Goal: Task Accomplishment & Management: Complete application form

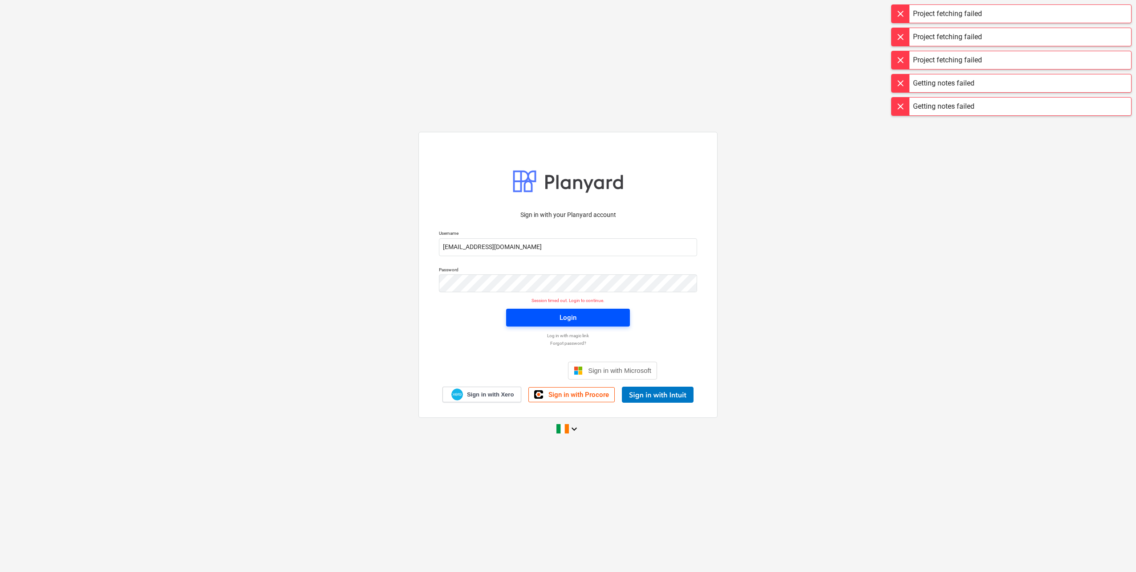
click at [539, 320] on span "Login" at bounding box center [568, 318] width 102 height 12
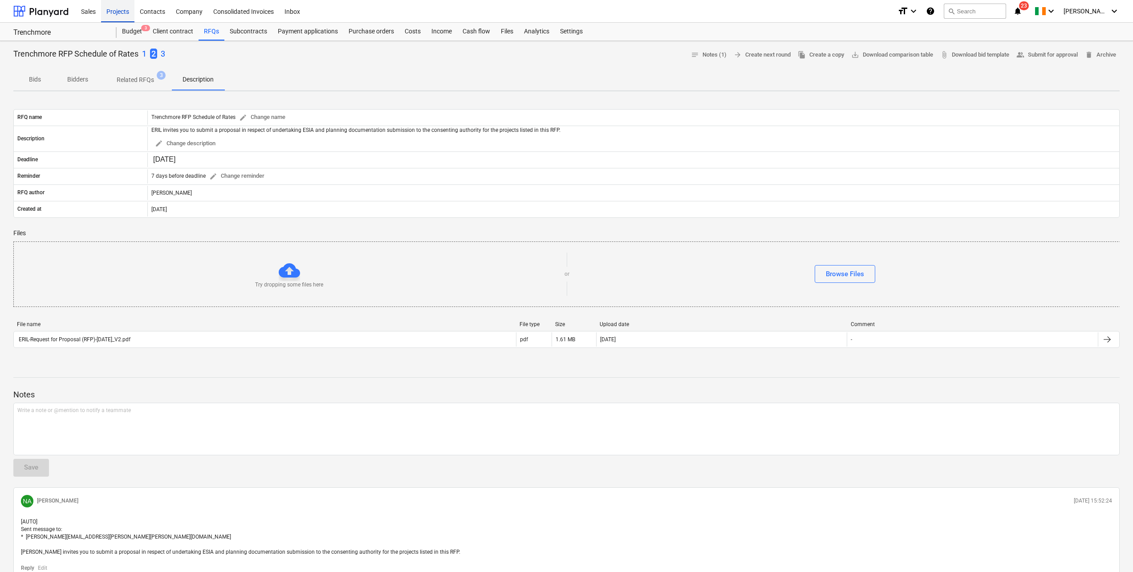
click at [112, 14] on div "Projects" at bounding box center [117, 11] width 33 height 23
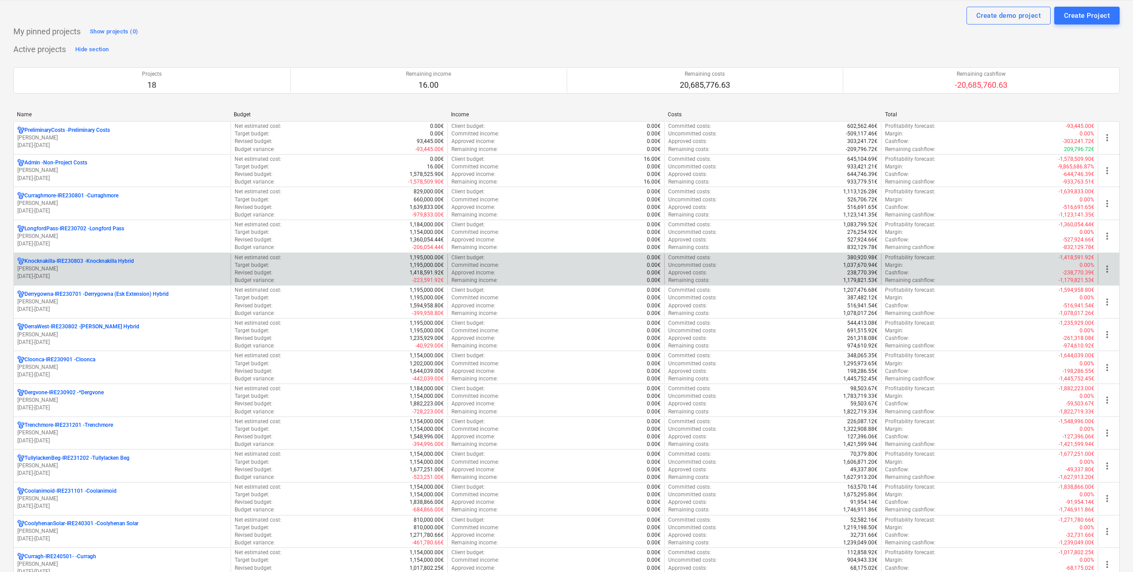
scroll to position [45, 0]
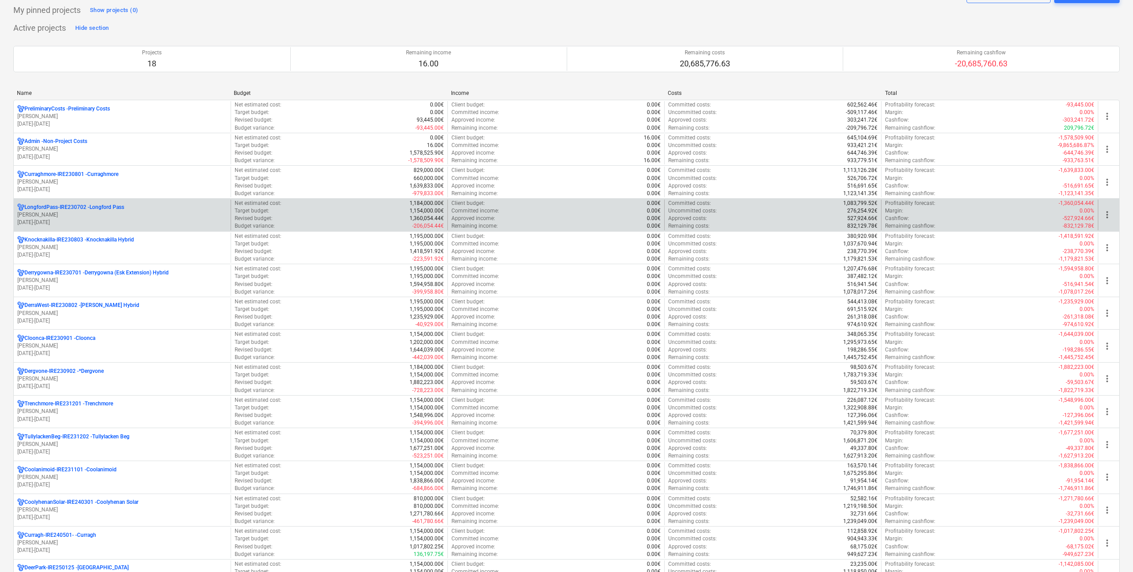
click at [131, 203] on div "LongfordPass-IRE230702 - [GEOGRAPHIC_DATA]" at bounding box center [122, 207] width 210 height 8
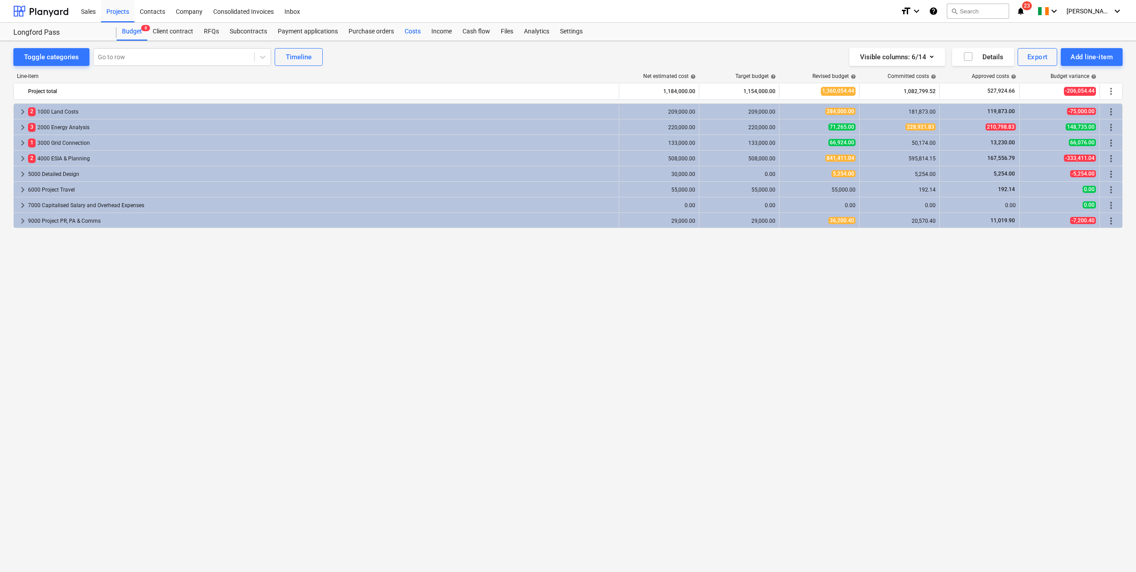
click at [411, 30] on div "Costs" at bounding box center [412, 32] width 27 height 18
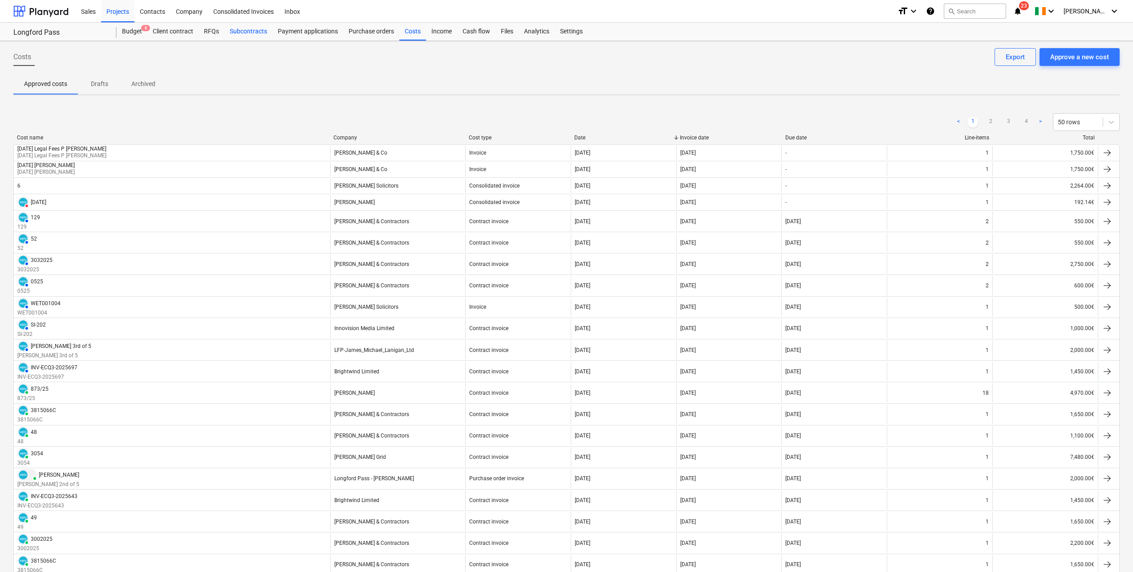
click at [248, 28] on div "Subcontracts" at bounding box center [248, 32] width 48 height 18
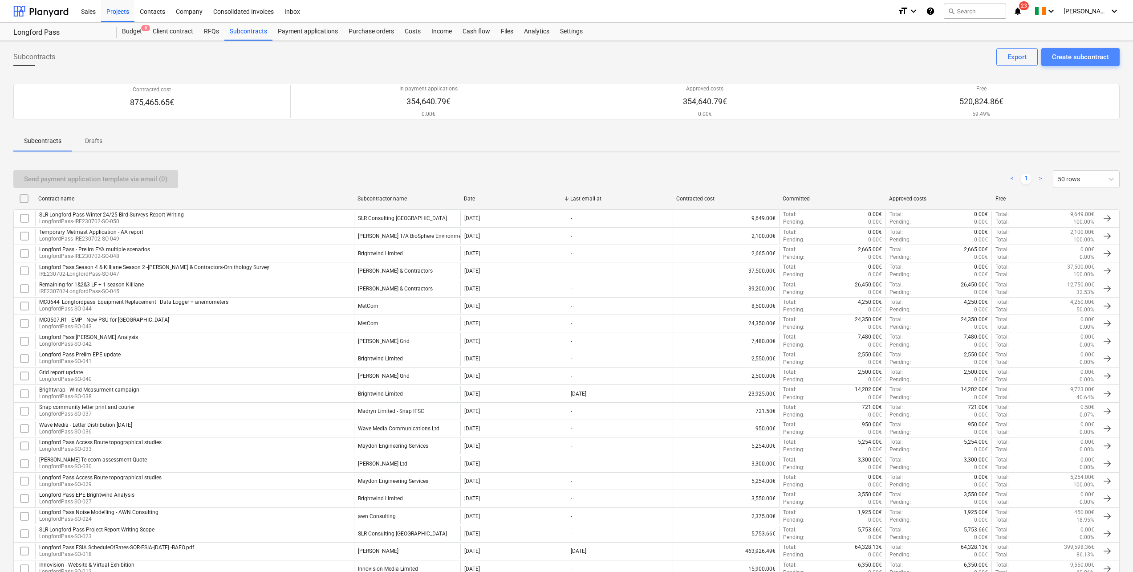
click at [1091, 55] on div "Create subcontract" at bounding box center [1080, 57] width 57 height 12
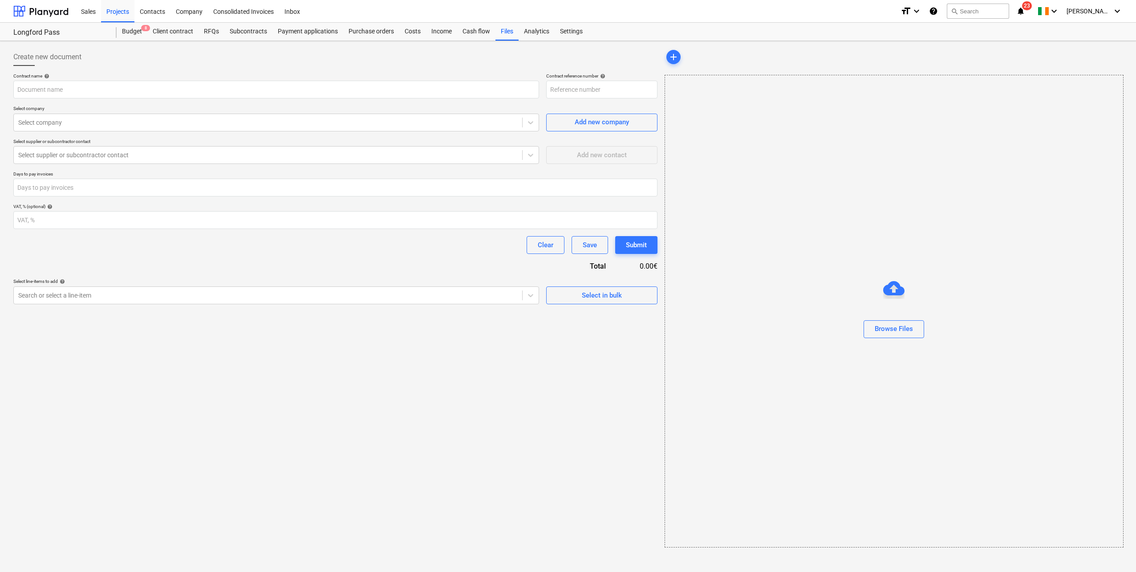
type input "LongfordPass-IRE230702-SO-051"
click at [84, 92] on input "text" at bounding box center [276, 90] width 526 height 18
click at [33, 85] on input "text" at bounding box center [276, 90] width 526 height 18
type input "Longford Pass TDR"
click at [101, 122] on div at bounding box center [276, 120] width 517 height 10
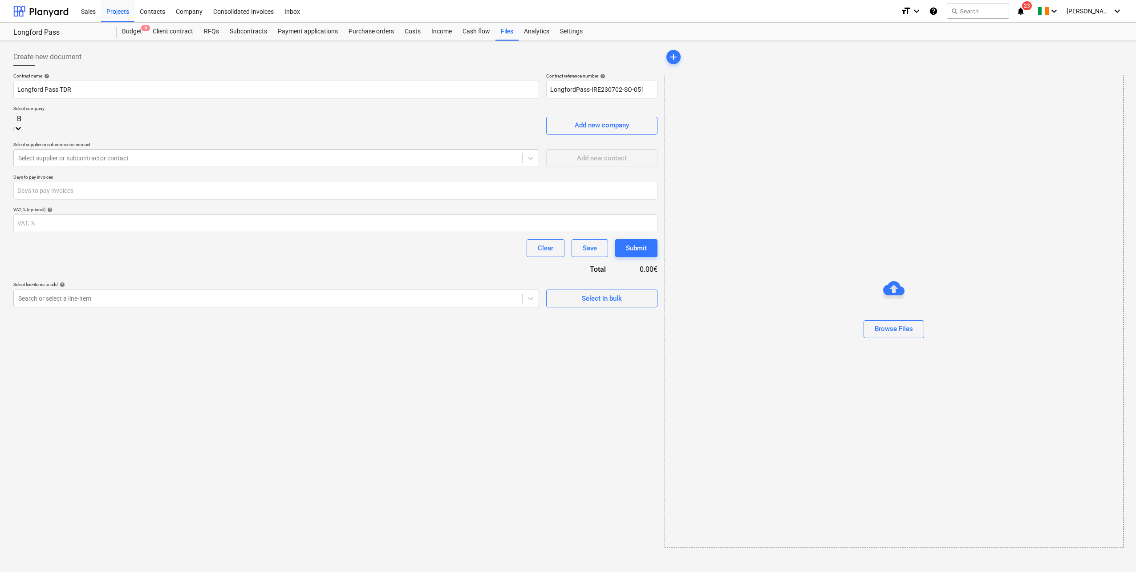
type input "BF"
click at [69, 571] on div "BFA Consulting" at bounding box center [568, 575] width 1136 height 7
click at [75, 192] on input "number" at bounding box center [335, 194] width 644 height 18
click at [23, 300] on div at bounding box center [18, 305] width 9 height 11
click at [379, 293] on div at bounding box center [276, 293] width 517 height 10
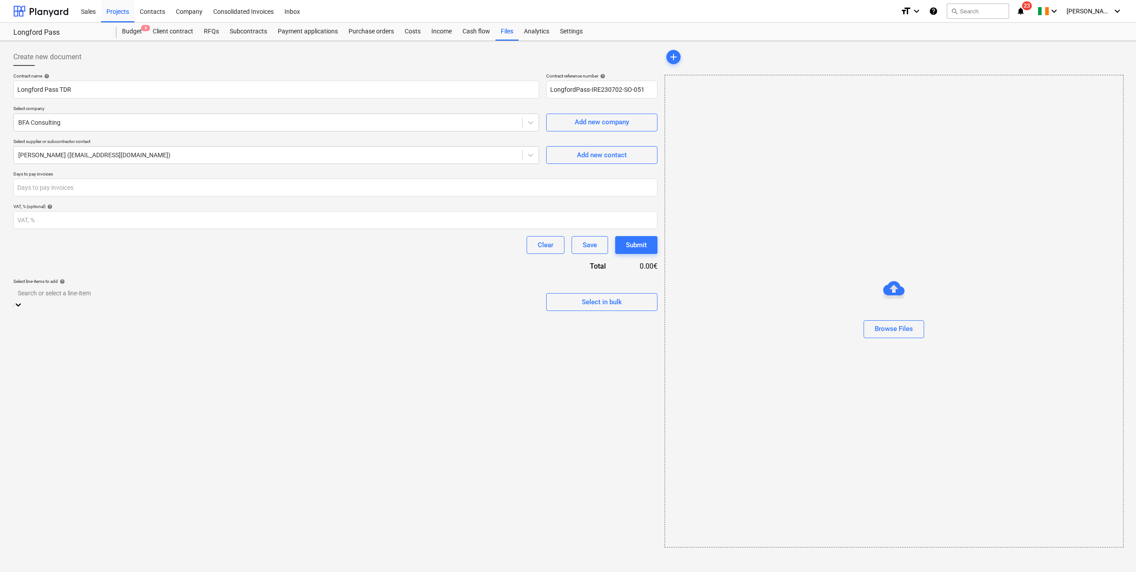
click at [379, 293] on div at bounding box center [276, 293] width 517 height 10
type input "trans"
click at [23, 301] on icon at bounding box center [18, 305] width 9 height 9
click at [139, 295] on div at bounding box center [276, 294] width 516 height 10
type input "tran"
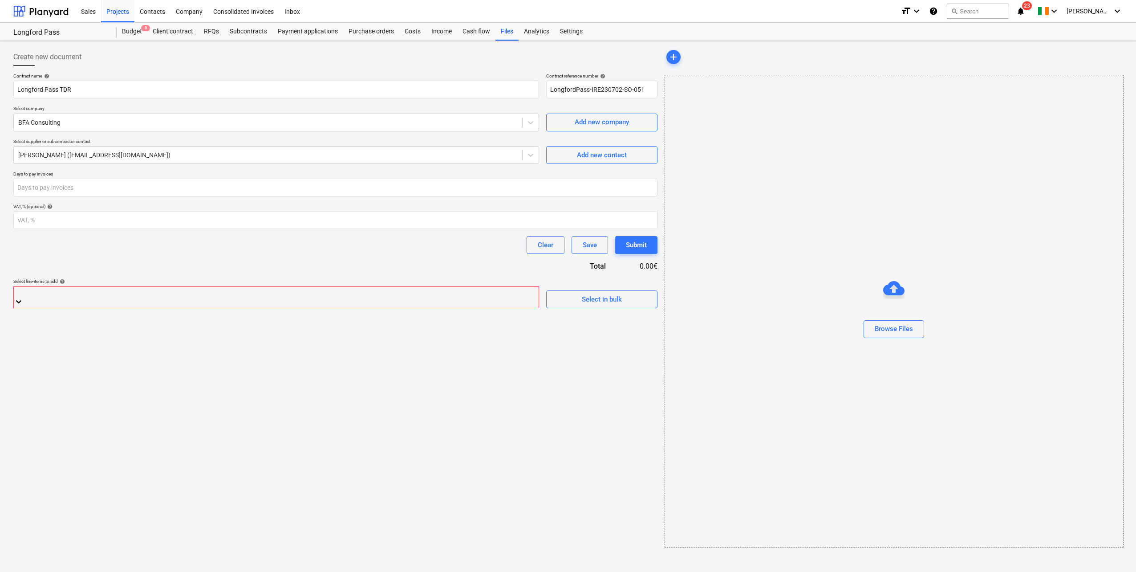
click at [173, 65] on div "Create new document" at bounding box center [335, 57] width 644 height 18
click at [148, 10] on div "Contacts" at bounding box center [152, 11] width 36 height 23
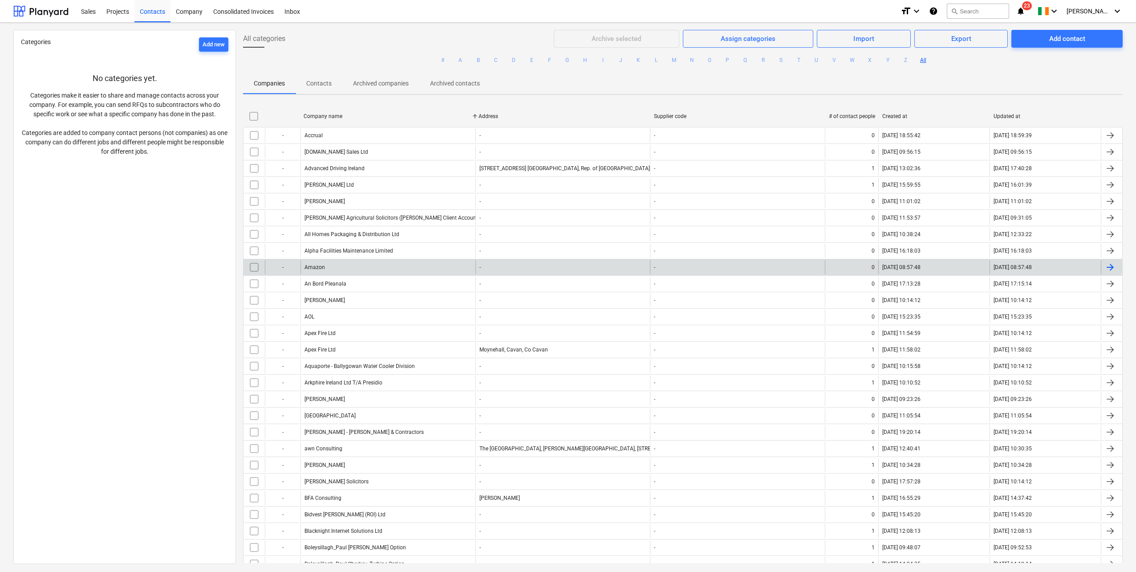
click at [476, 58] on button "B" at bounding box center [478, 60] width 11 height 11
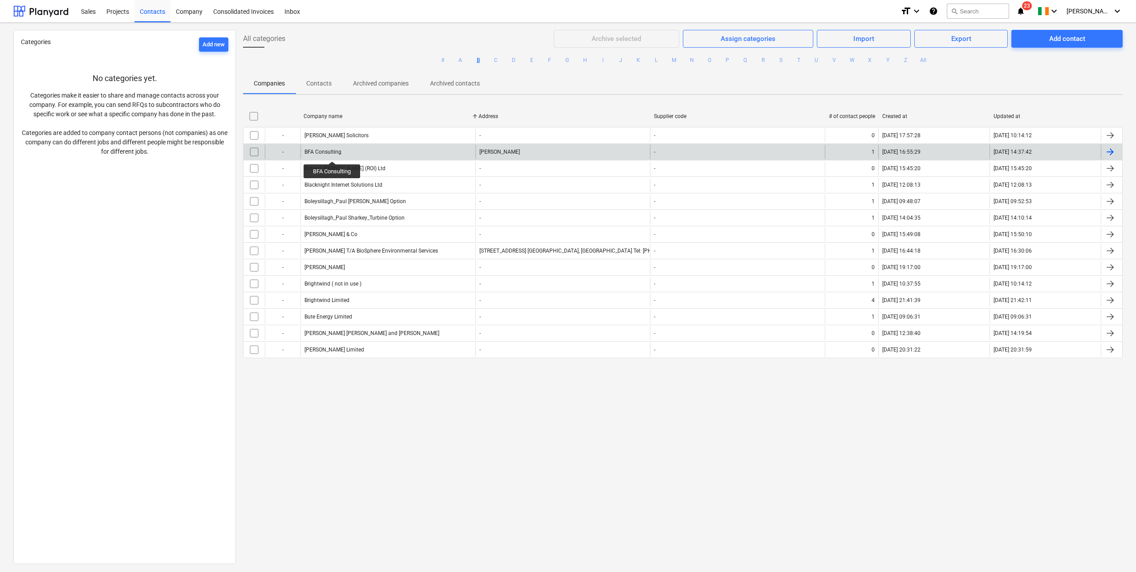
click at [333, 153] on div "BFA Consulting" at bounding box center [323, 152] width 37 height 6
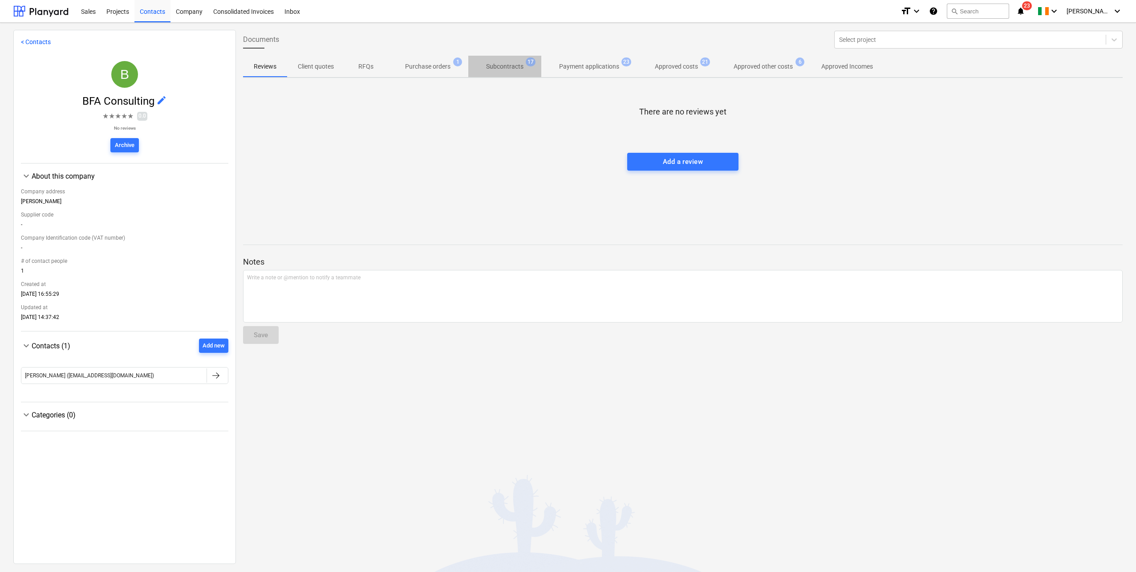
click at [523, 58] on span "Subcontracts 17" at bounding box center [504, 66] width 73 height 16
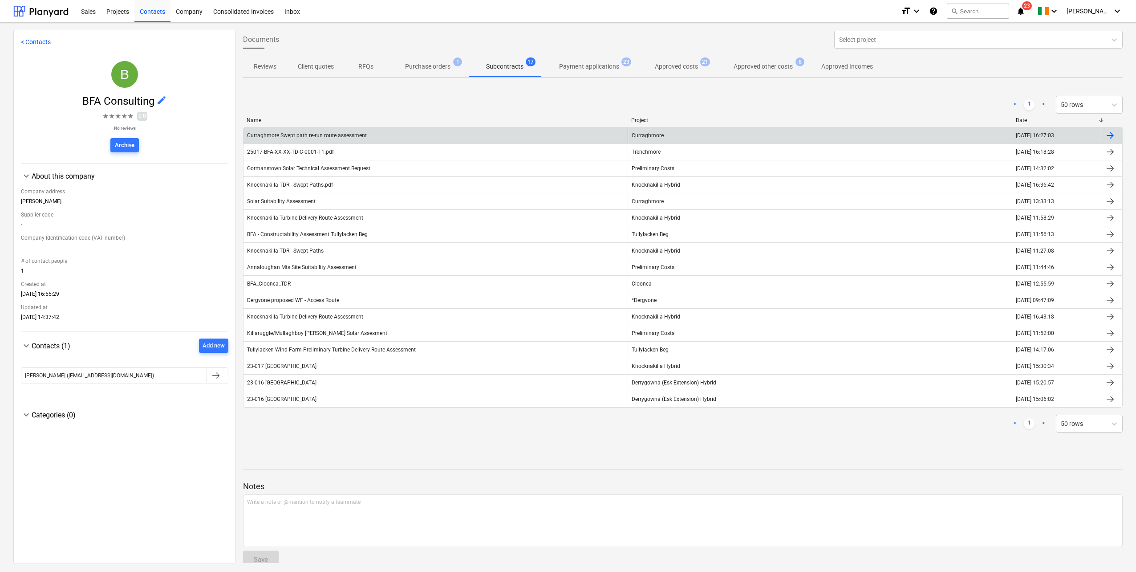
click at [418, 129] on div "Curraghmore Swept path re-run route assessment" at bounding box center [436, 135] width 384 height 14
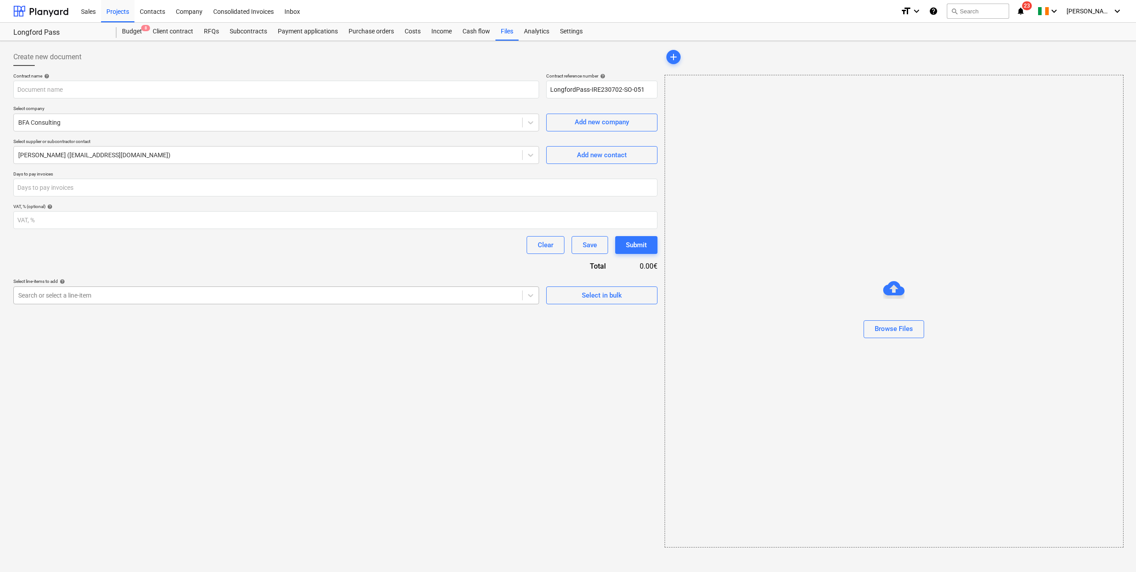
click at [106, 295] on div at bounding box center [268, 295] width 500 height 9
type input "tran"
click at [74, 571] on div "-- -- -- 4003i Traffic And Transportation Impact Assessment" at bounding box center [568, 575] width 1136 height 7
click at [646, 327] on span "playlist_add" at bounding box center [644, 328] width 11 height 11
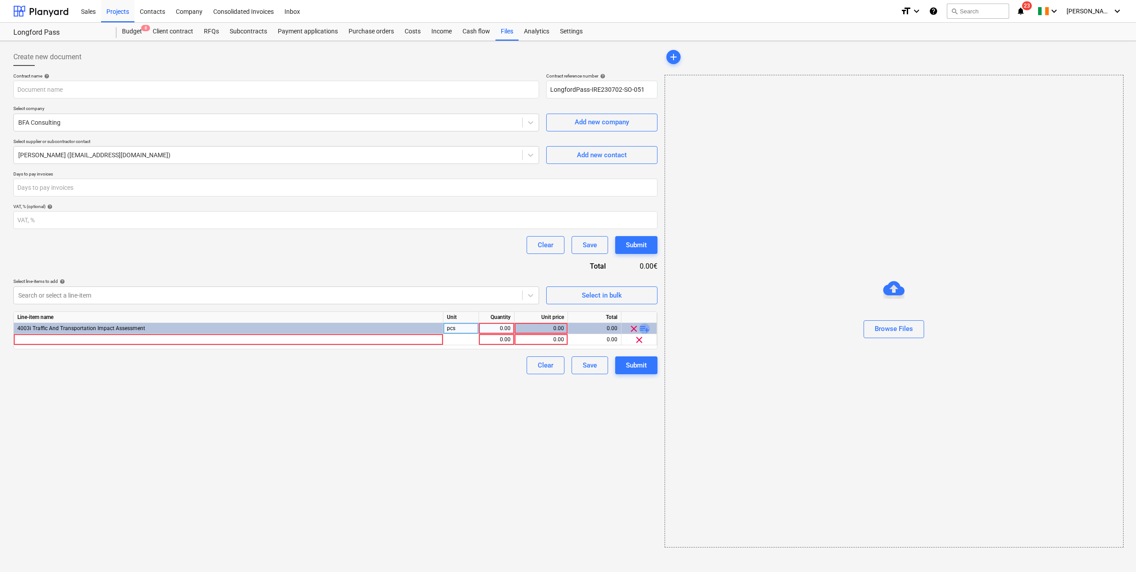
click at [646, 327] on span "playlist_add" at bounding box center [644, 328] width 11 height 11
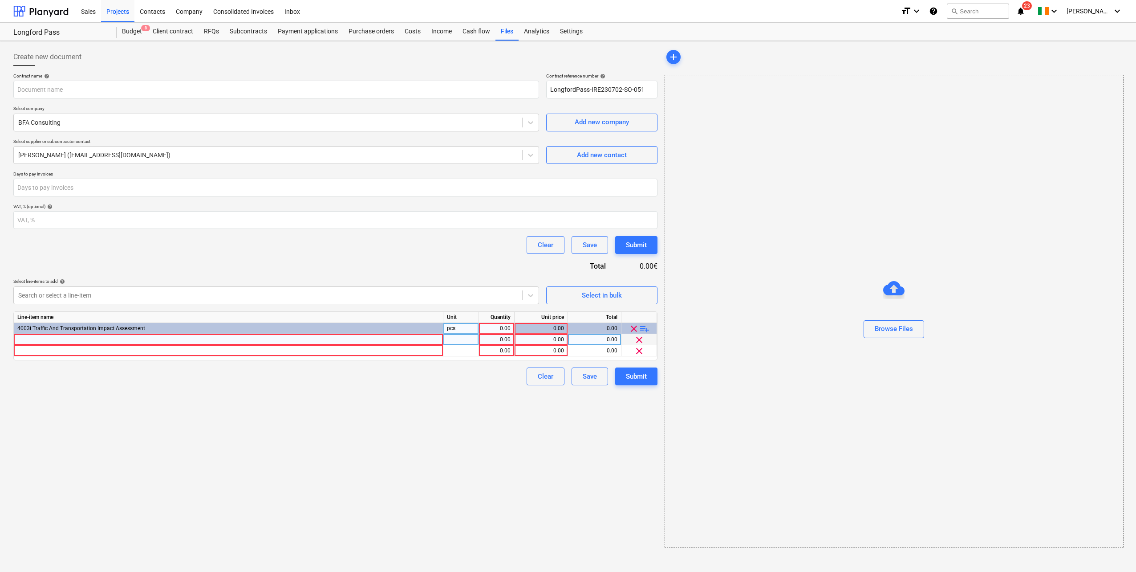
click at [83, 342] on div at bounding box center [229, 339] width 430 height 11
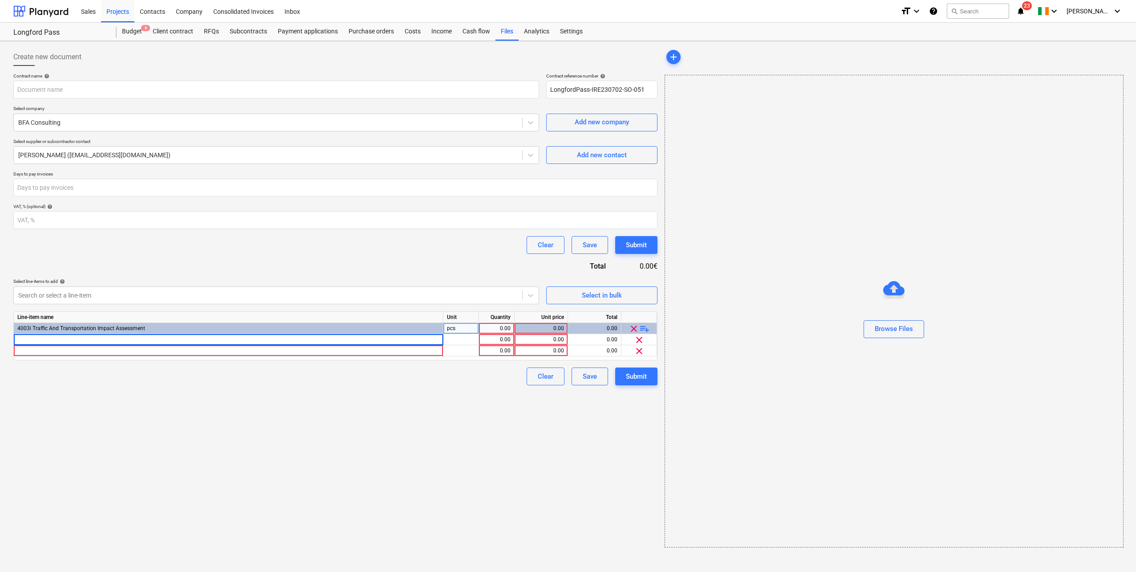
type input "Swept Path Assessment at identified"
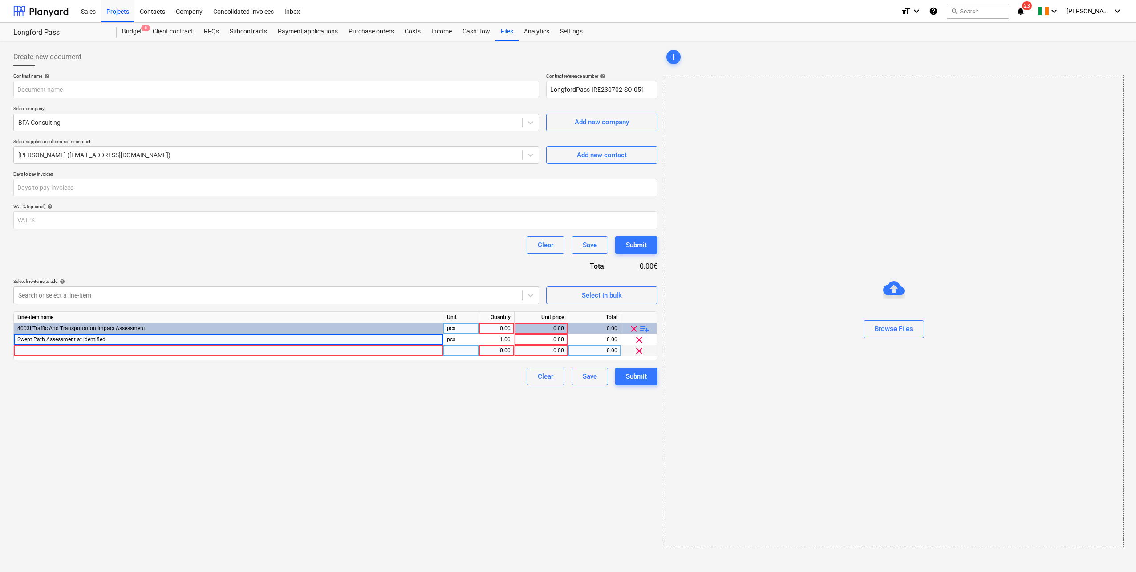
click at [99, 350] on div at bounding box center [229, 350] width 430 height 11
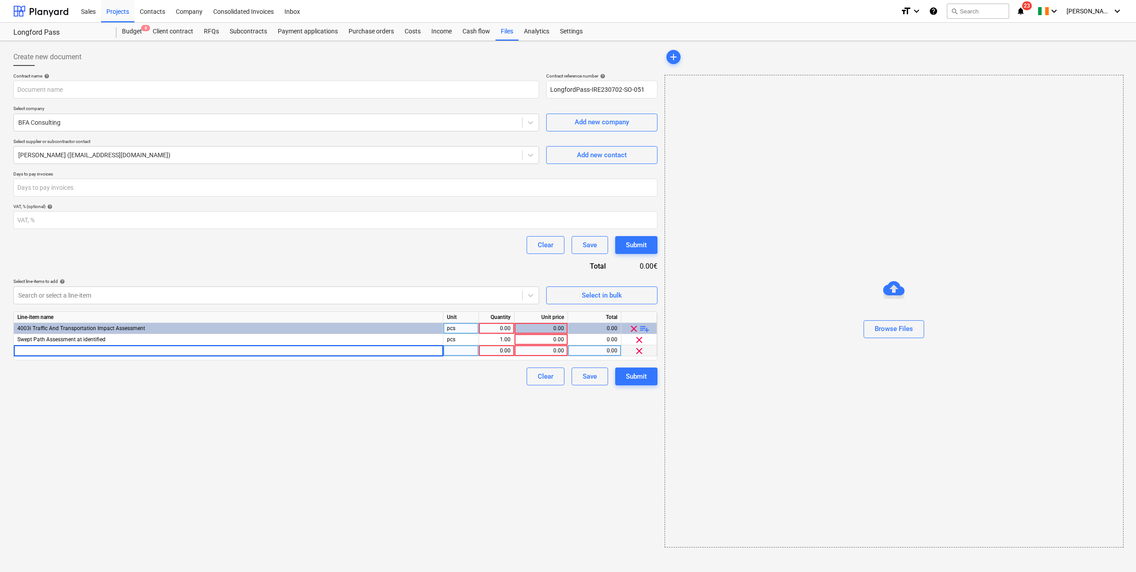
type input "Landowner Engagement drawing"
click at [644, 330] on span "playlist_add" at bounding box center [644, 328] width 11 height 11
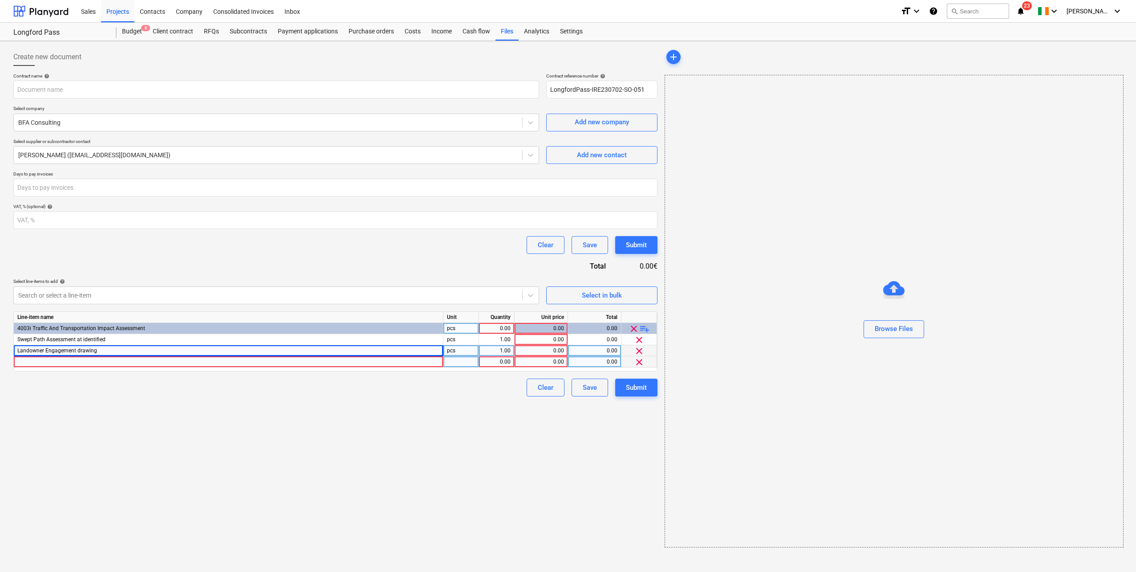
click at [79, 359] on div at bounding box center [229, 361] width 430 height 11
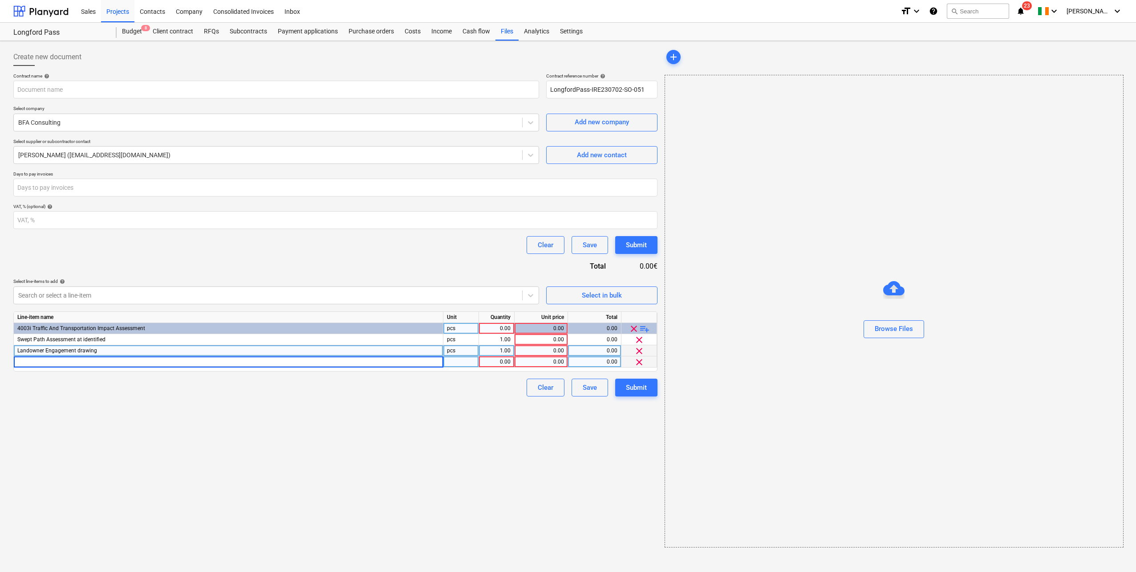
type input "OSI receipt (see attached) + 10% handling fee"
click at [484, 423] on div "Create new document Contract name help Contract reference number help LongfordP…" at bounding box center [335, 298] width 651 height 506
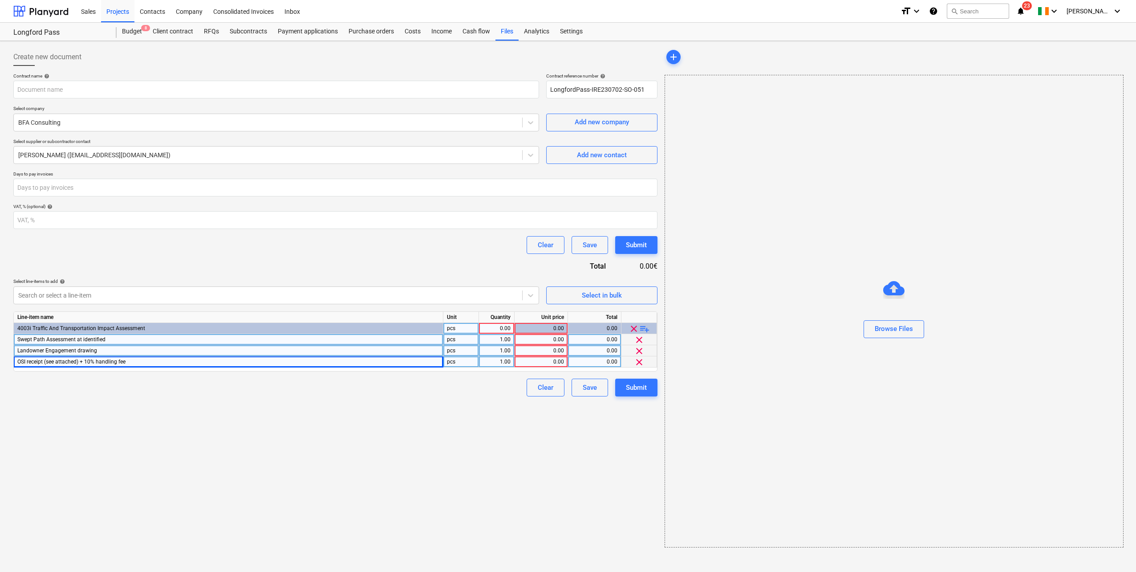
click at [512, 338] on div "1.00" at bounding box center [497, 339] width 36 height 11
type input "5"
click at [549, 337] on div "0.00" at bounding box center [541, 339] width 46 height 11
type input "150"
click at [450, 460] on div "Create new document Contract name help Contract reference number help LongfordP…" at bounding box center [335, 298] width 651 height 506
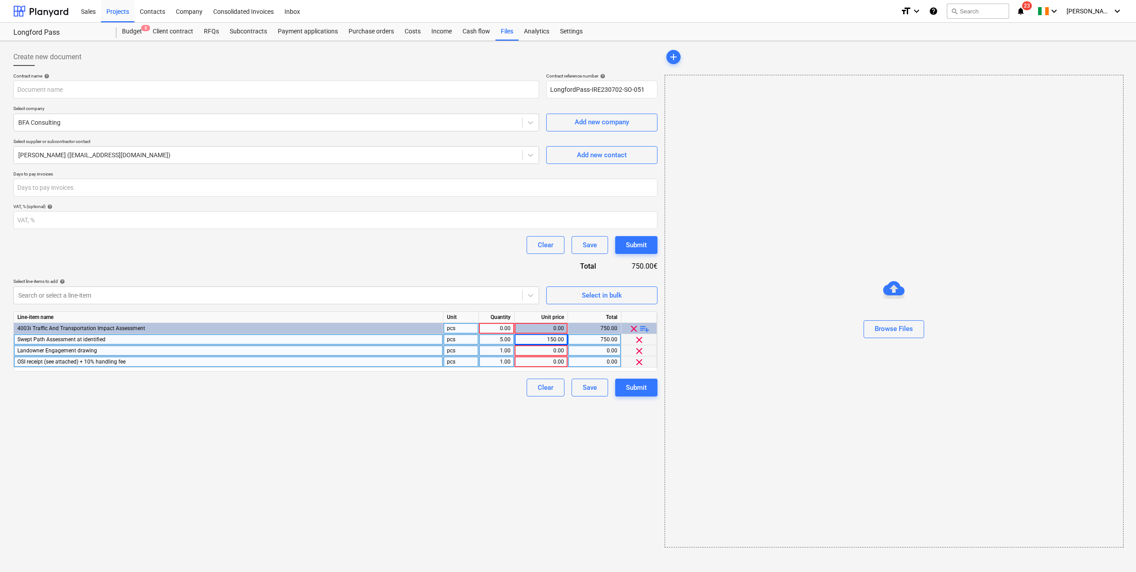
click at [503, 348] on div "1.00" at bounding box center [497, 350] width 28 height 11
type input "5"
click at [546, 347] on div "0.00" at bounding box center [541, 350] width 46 height 11
type input "350"
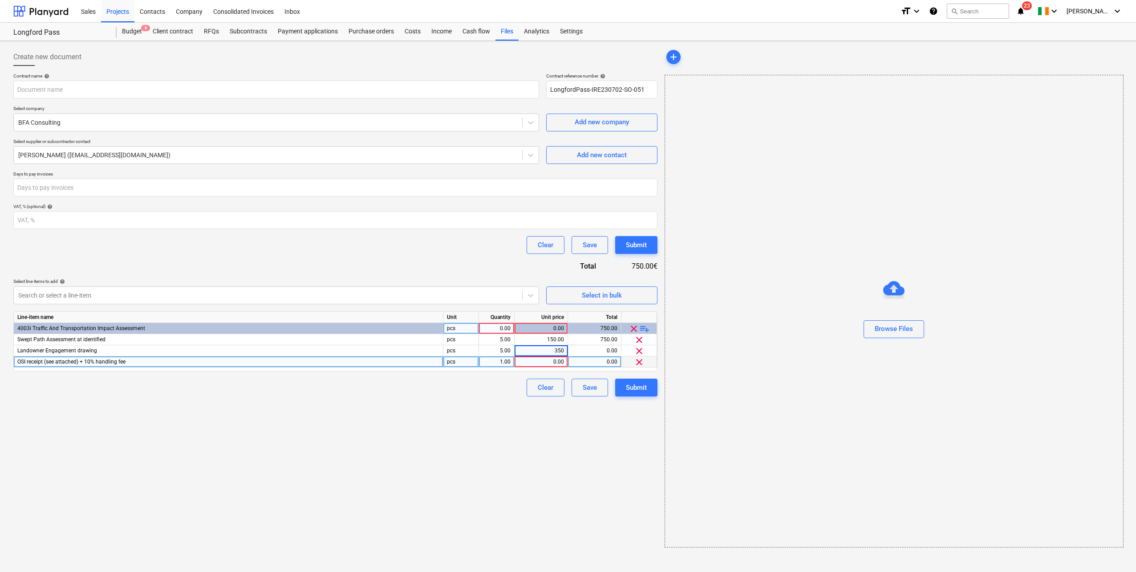
click at [466, 421] on div "Create new document Contract name help Contract reference number help LongfordP…" at bounding box center [335, 298] width 651 height 506
click at [509, 360] on div "1.00" at bounding box center [497, 361] width 28 height 11
type input "1.10"
click at [549, 361] on div "0.00" at bounding box center [541, 361] width 46 height 11
type input "225"
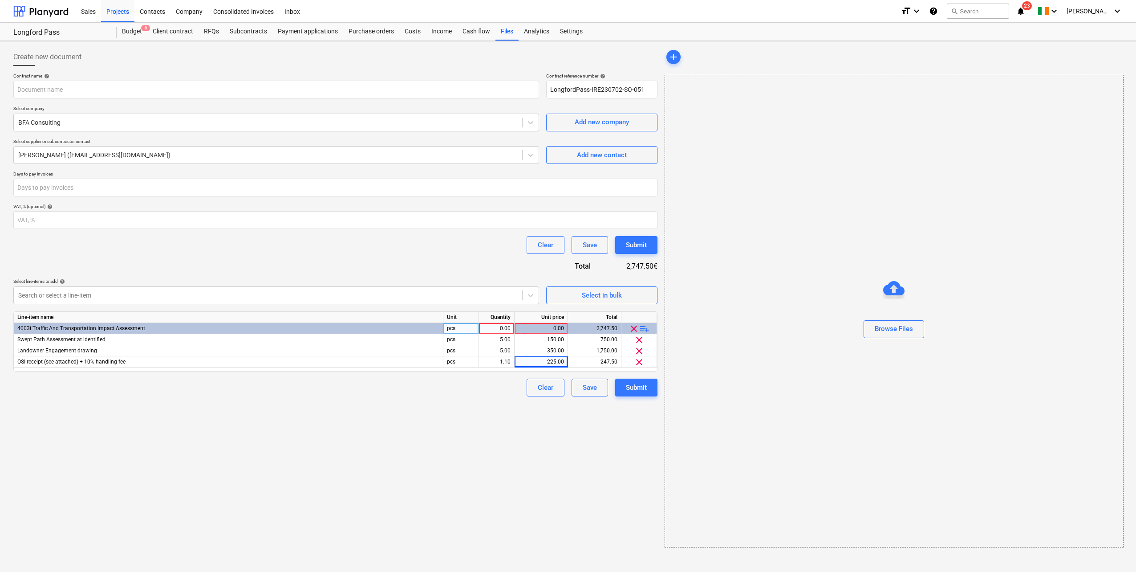
click at [452, 419] on div "Create new document Contract name help Contract reference number help LongfordP…" at bounding box center [335, 298] width 651 height 506
click at [125, 88] on input "text" at bounding box center [276, 90] width 526 height 18
type input "Longford Pass TDR"
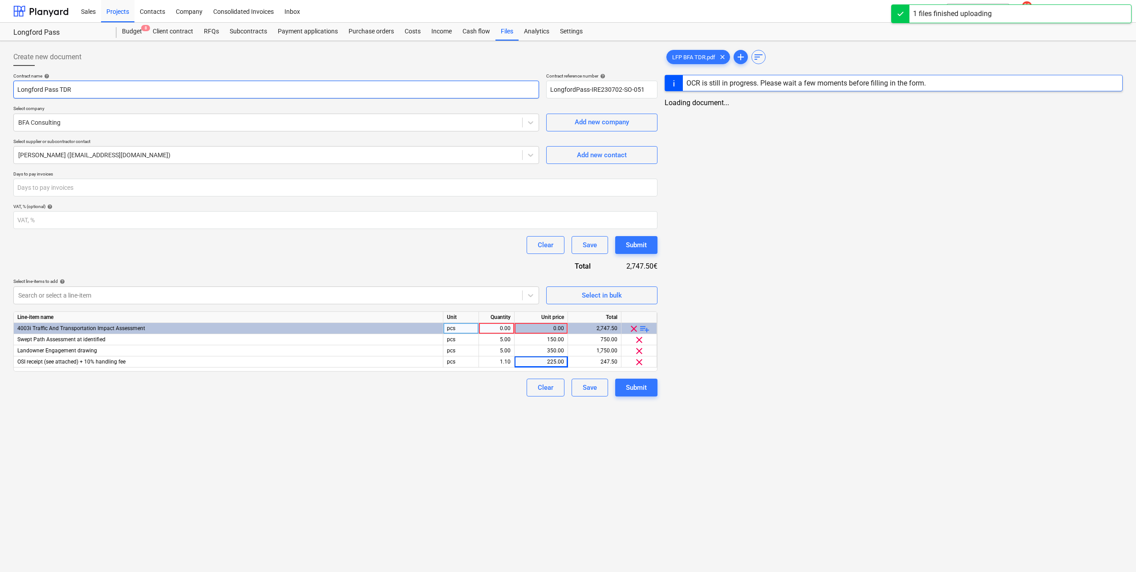
drag, startPoint x: 88, startPoint y: 92, endPoint x: 16, endPoint y: 90, distance: 72.6
click at [16, 90] on input "Longford Pass TDR" at bounding box center [276, 90] width 526 height 18
click at [186, 85] on input "Longford Pass TDR" at bounding box center [275, 90] width 524 height 18
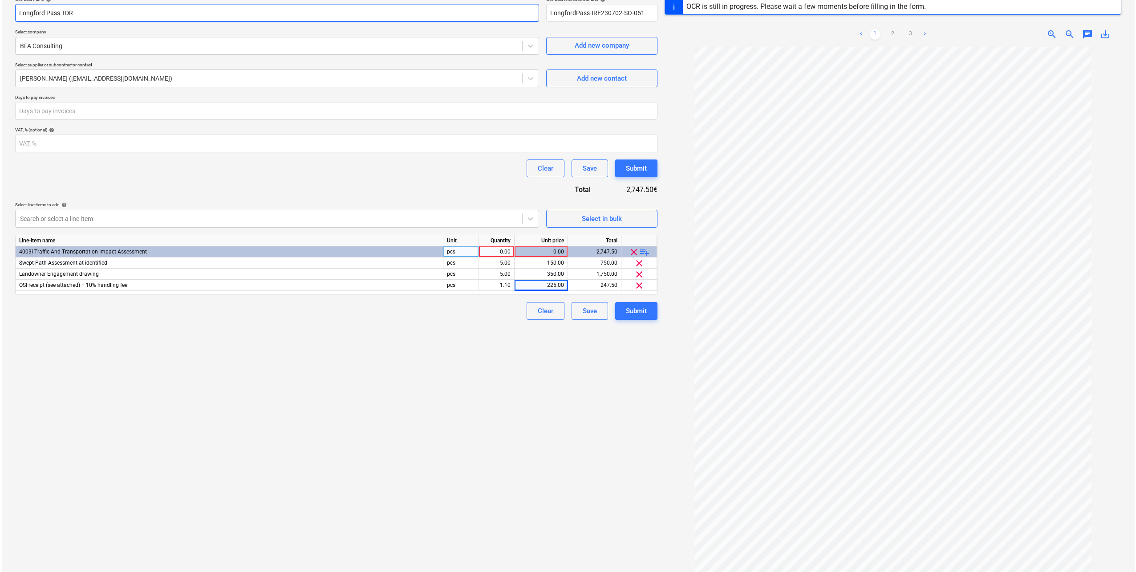
scroll to position [61, 0]
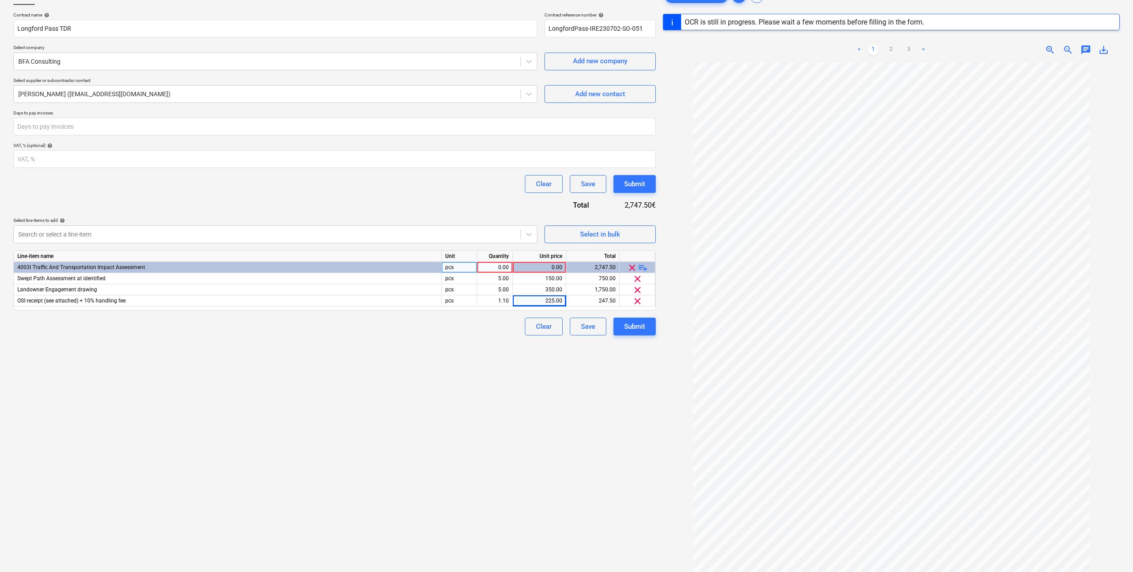
click at [383, 198] on div "Contract name help Longford Pass TDR Contract reference number help LongfordPas…" at bounding box center [334, 173] width 643 height 323
click at [490, 265] on div "0.00" at bounding box center [495, 267] width 28 height 11
type input "1"
click at [396, 194] on div "Contract name help Longford Pass TDR Contract reference number help LongfordPas…" at bounding box center [334, 173] width 643 height 323
click at [632, 186] on div "Submit" at bounding box center [634, 184] width 21 height 12
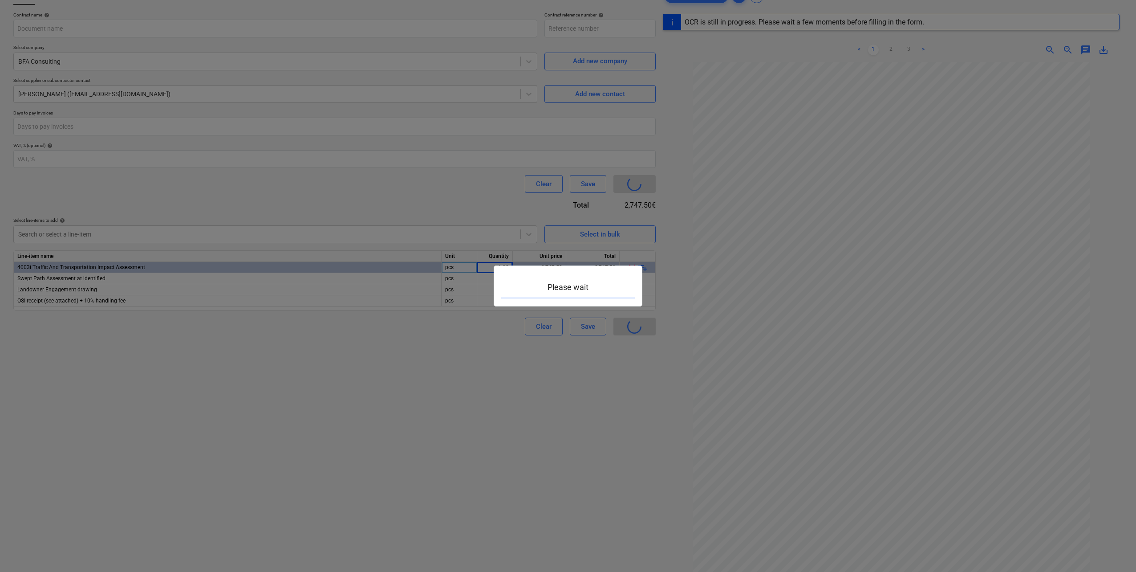
type input "LongfordPass-IRE230702-SO-052"
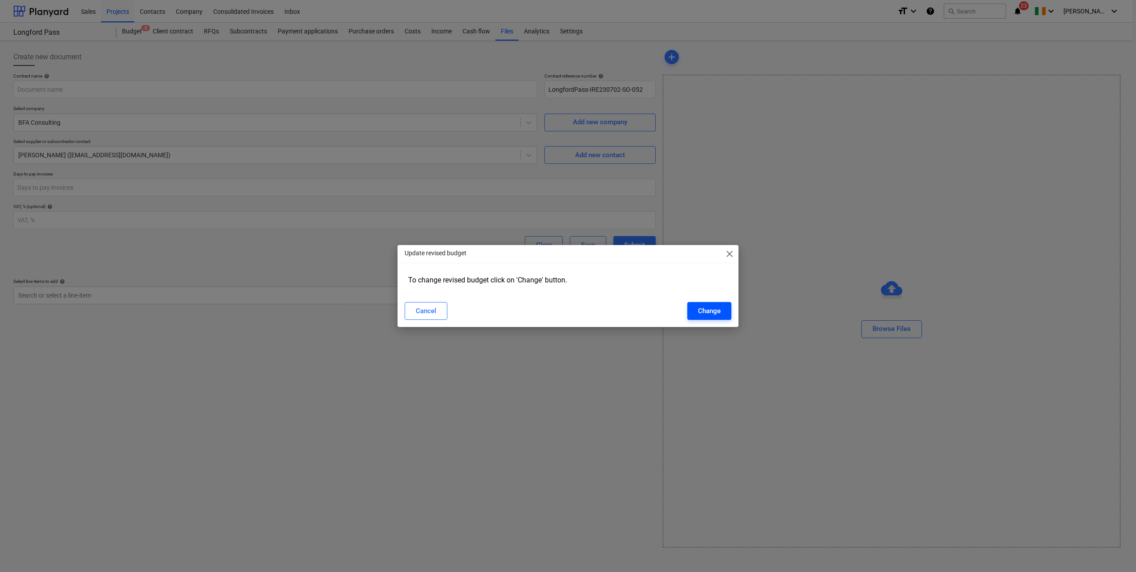
click at [721, 315] on button "Change" at bounding box center [710, 311] width 44 height 18
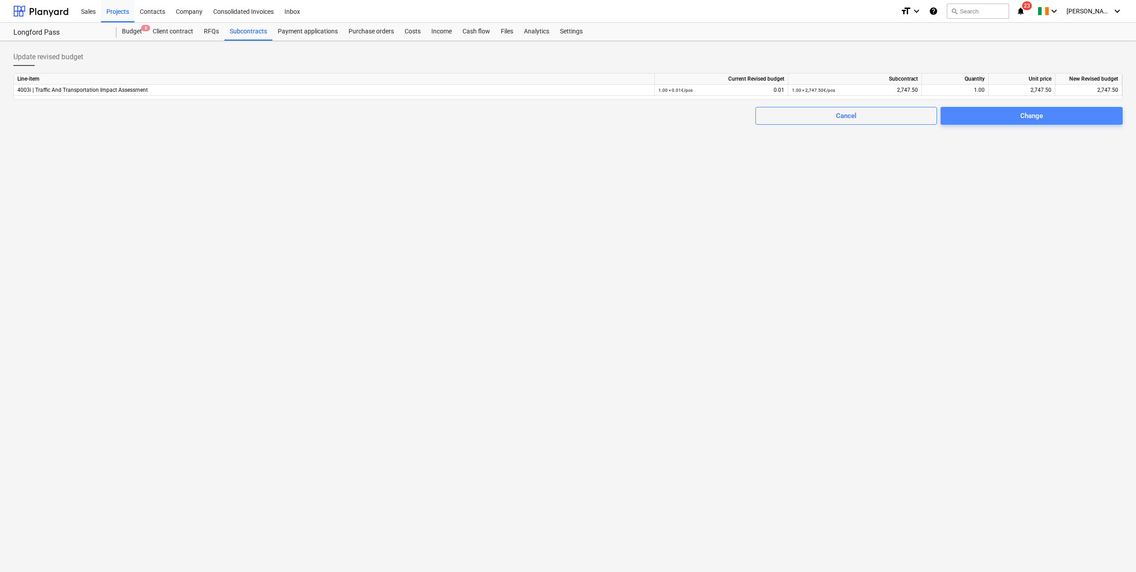
click at [1042, 118] on div "Change" at bounding box center [1032, 116] width 23 height 12
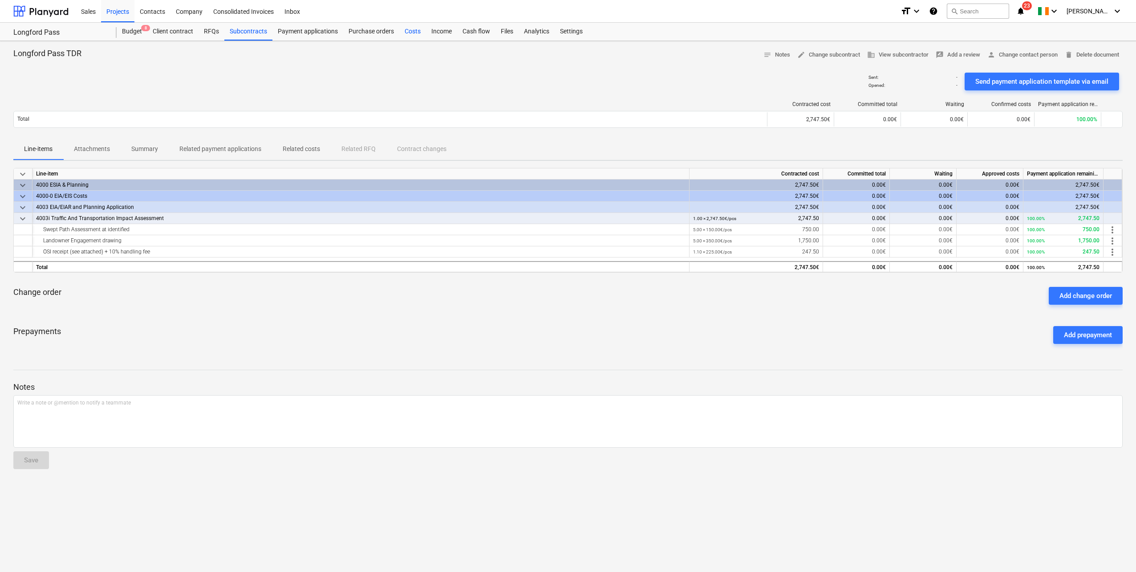
click at [407, 33] on div "Costs" at bounding box center [412, 32] width 27 height 18
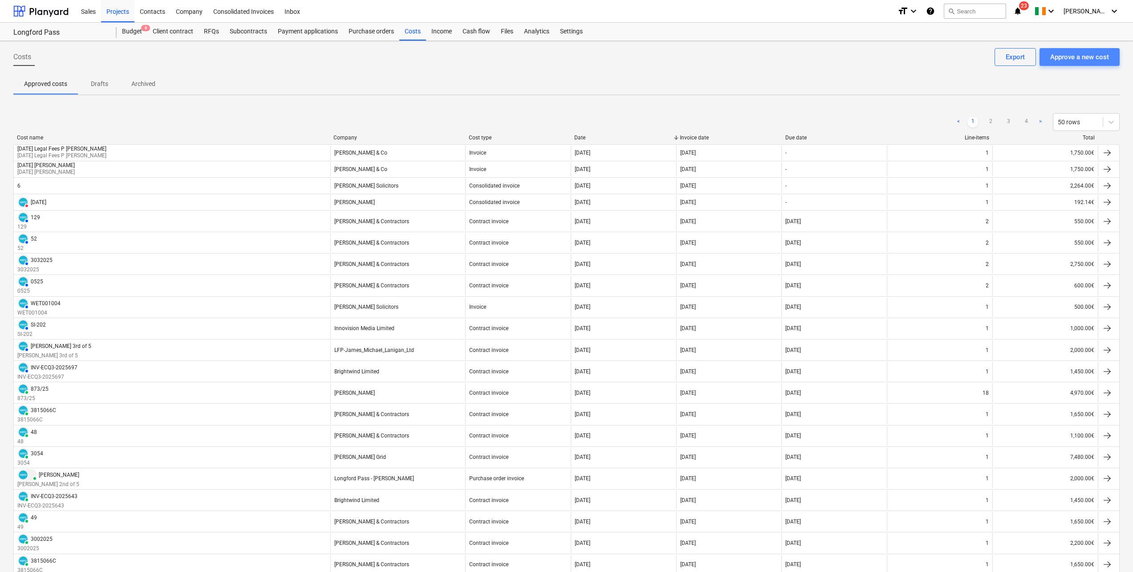
click at [1064, 50] on button "Approve a new cost" at bounding box center [1080, 57] width 80 height 18
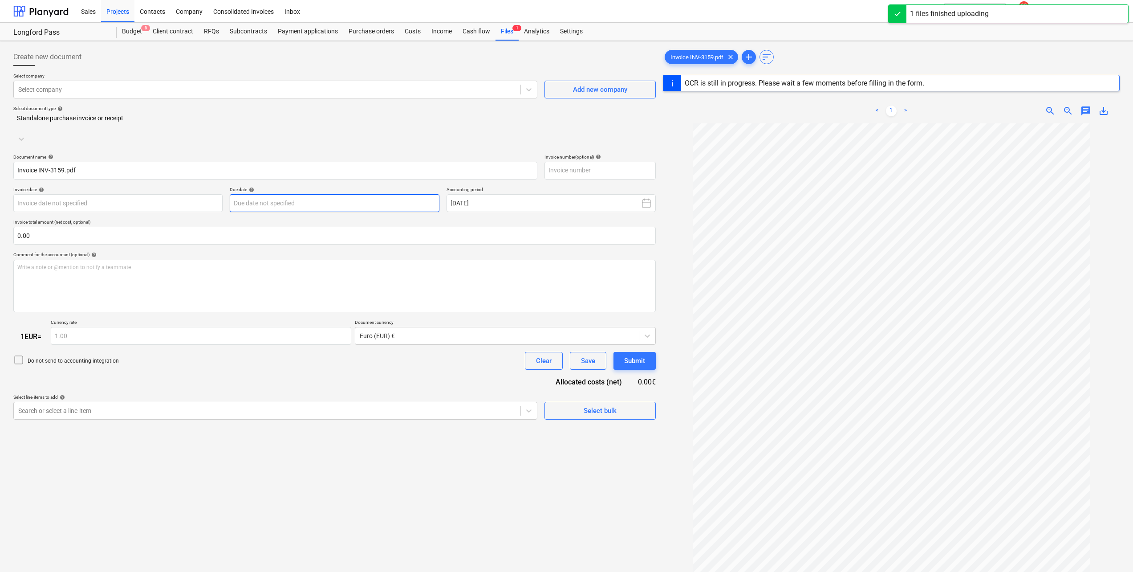
type input "INV-3159"
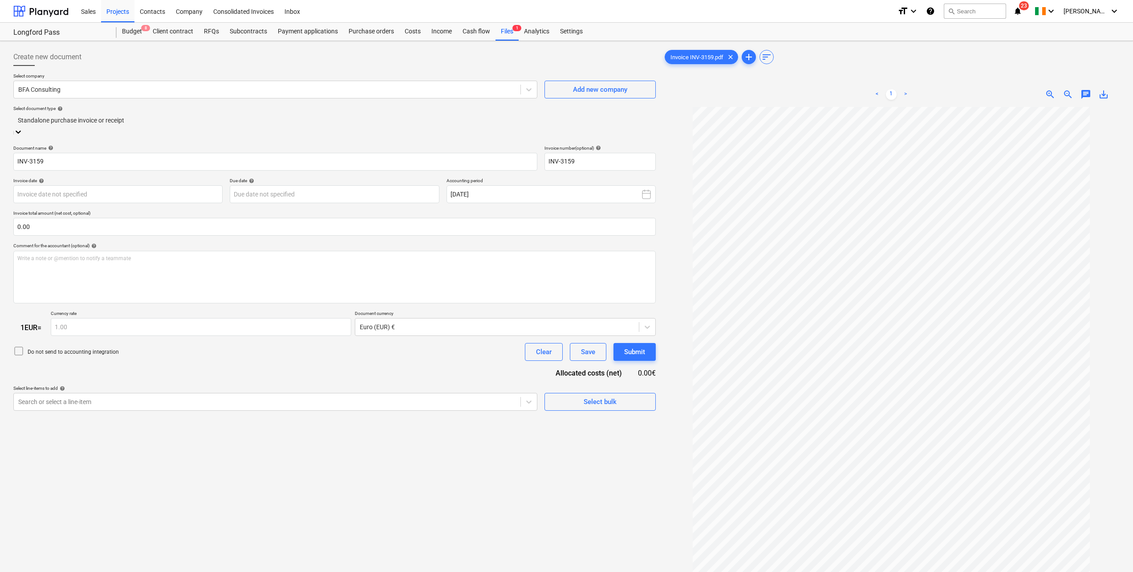
click at [155, 122] on div at bounding box center [335, 120] width 634 height 10
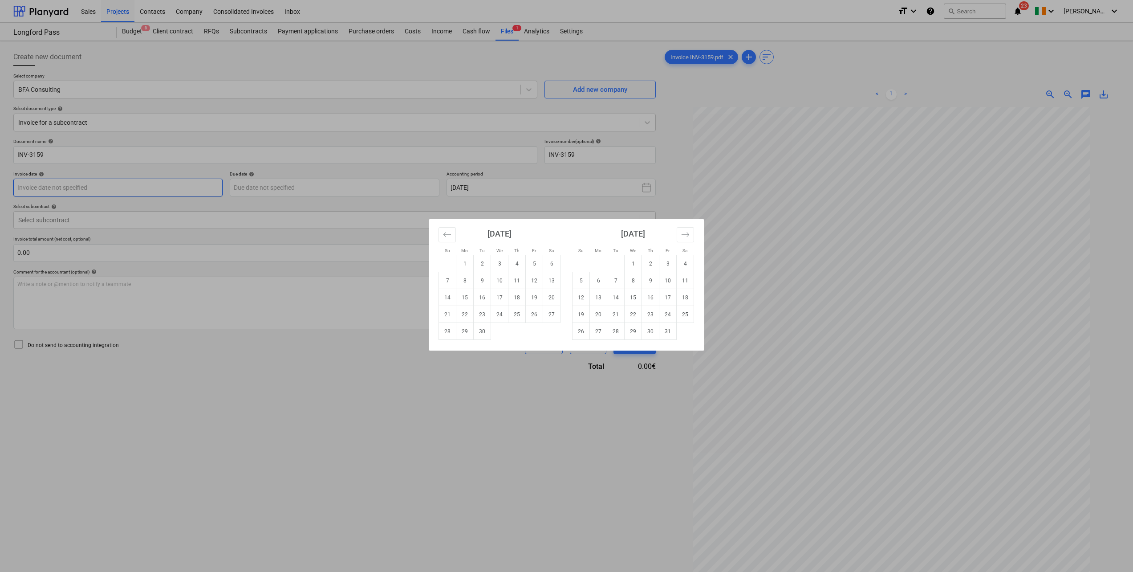
click at [93, 188] on body "Sales Projects Contacts Company Consolidated Invoices Inbox format_size keyboar…" at bounding box center [566, 286] width 1133 height 572
click at [464, 263] on td "1" at bounding box center [464, 263] width 17 height 17
type input "[DATE]"
click at [369, 191] on body "Sales Projects Contacts Company Consolidated Invoices Inbox format_size keyboar…" at bounding box center [566, 286] width 1133 height 572
click at [476, 331] on td "30" at bounding box center [482, 331] width 17 height 17
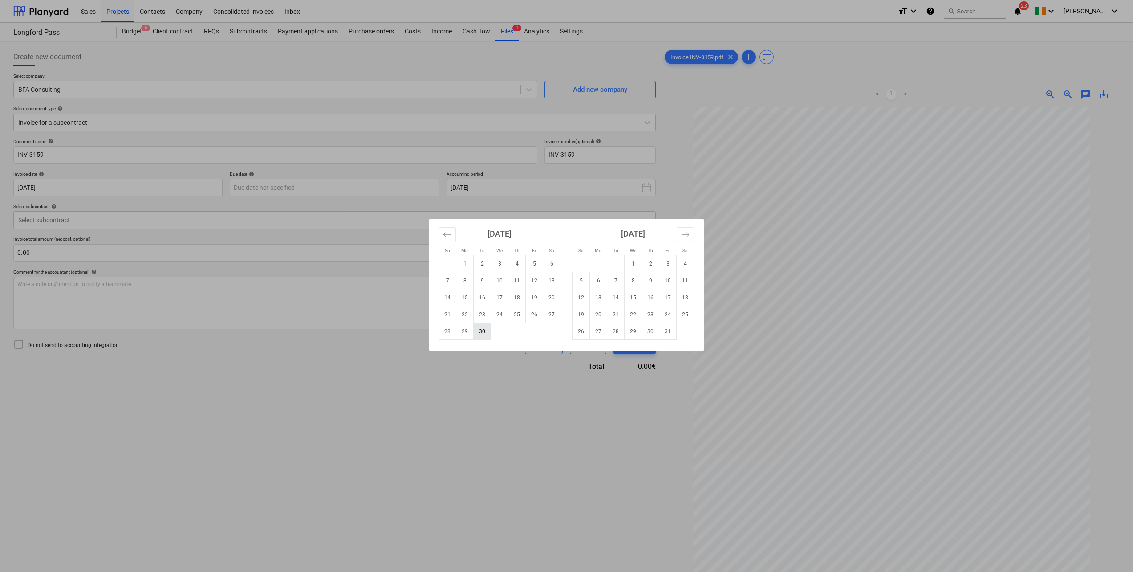
type input "[DATE]"
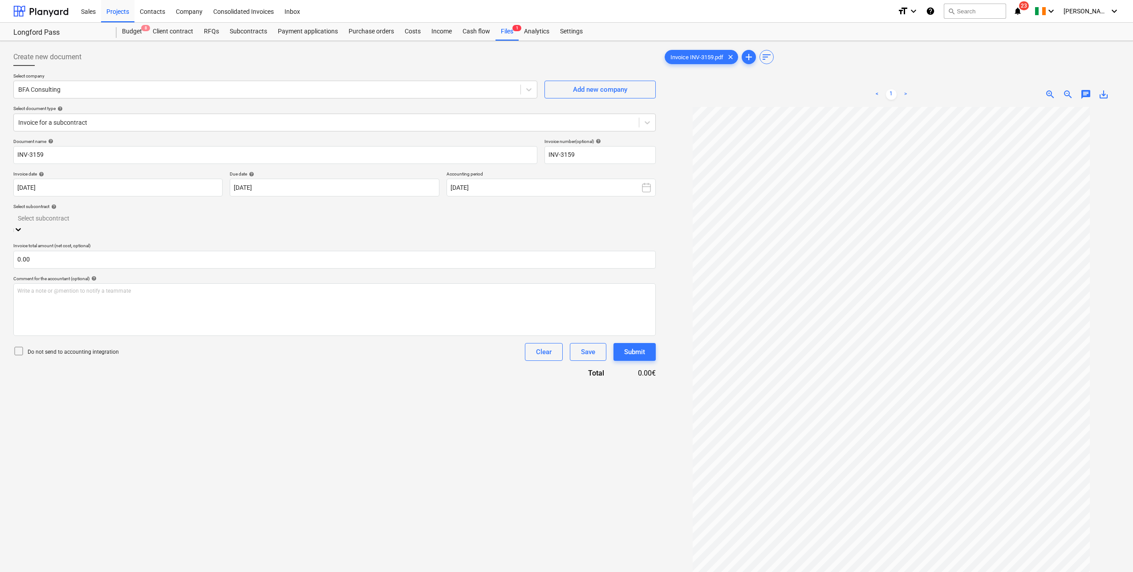
click at [212, 229] on div "Select subcontract" at bounding box center [334, 223] width 643 height 24
click at [190, 571] on div "LongfordPass-IRE230702-SO-051 | Longford Pass TDR" at bounding box center [566, 575] width 1133 height 7
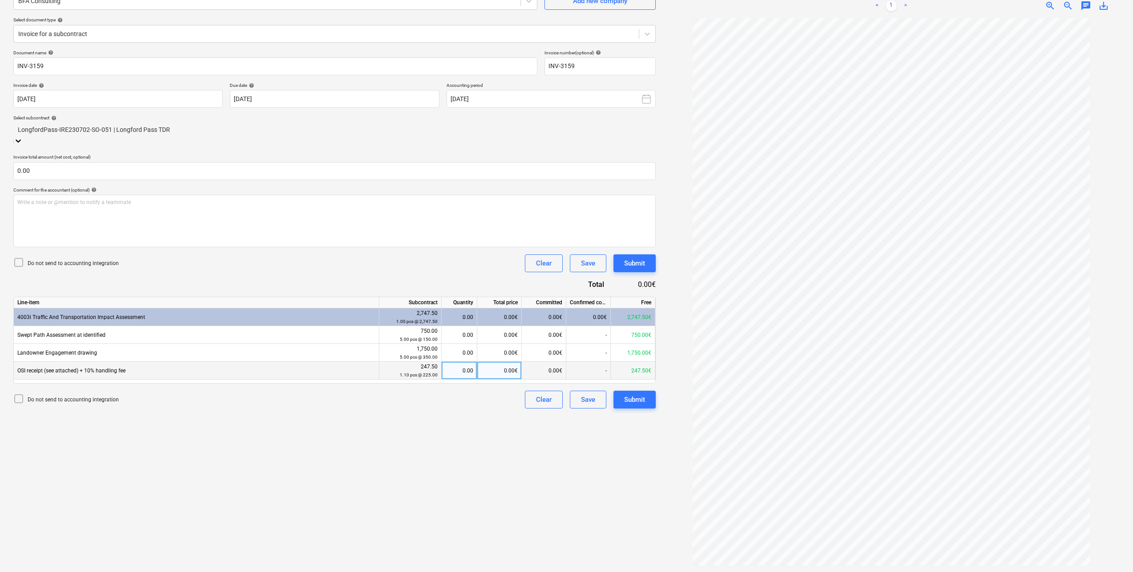
scroll to position [89, 0]
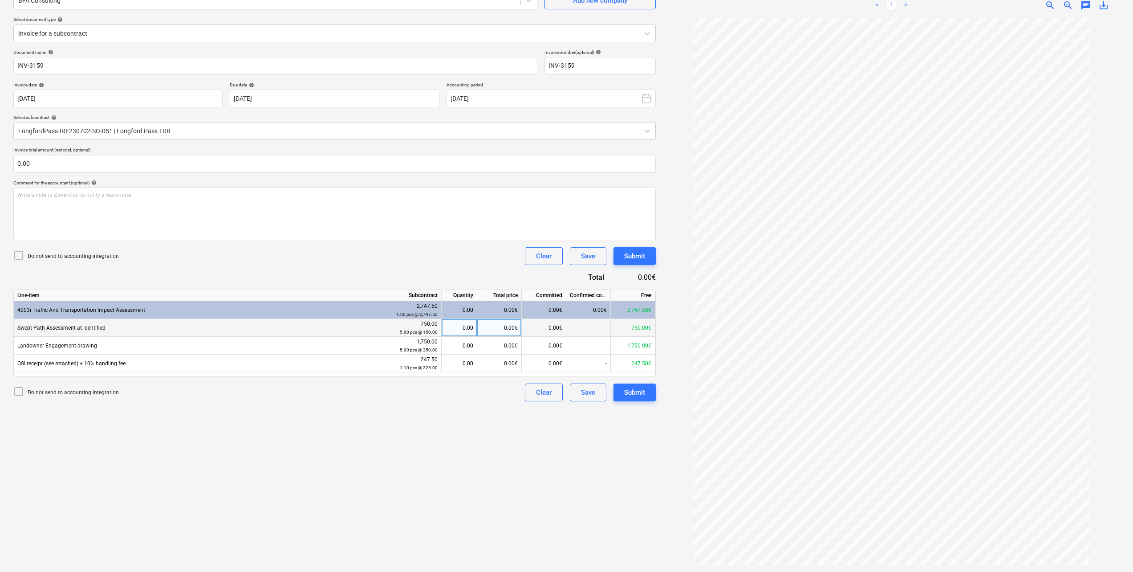
click at [474, 328] on div "0.00" at bounding box center [460, 328] width 36 height 18
type input "5"
click at [470, 341] on div "0.00" at bounding box center [459, 346] width 28 height 18
type input "5"
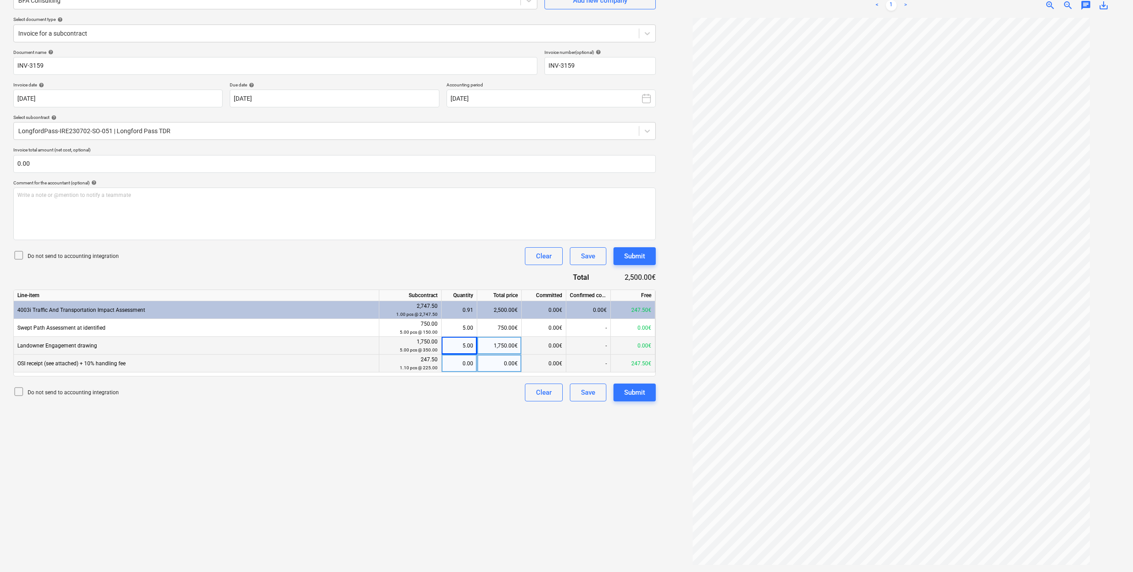
click at [468, 367] on div "0.00" at bounding box center [459, 363] width 28 height 18
click at [472, 307] on div "0.91" at bounding box center [459, 310] width 28 height 18
click at [455, 254] on div "Do not send to accounting integration Clear Save Submit" at bounding box center [334, 256] width 643 height 18
click at [467, 366] on div "0.00" at bounding box center [459, 363] width 28 height 18
type input "1.10"
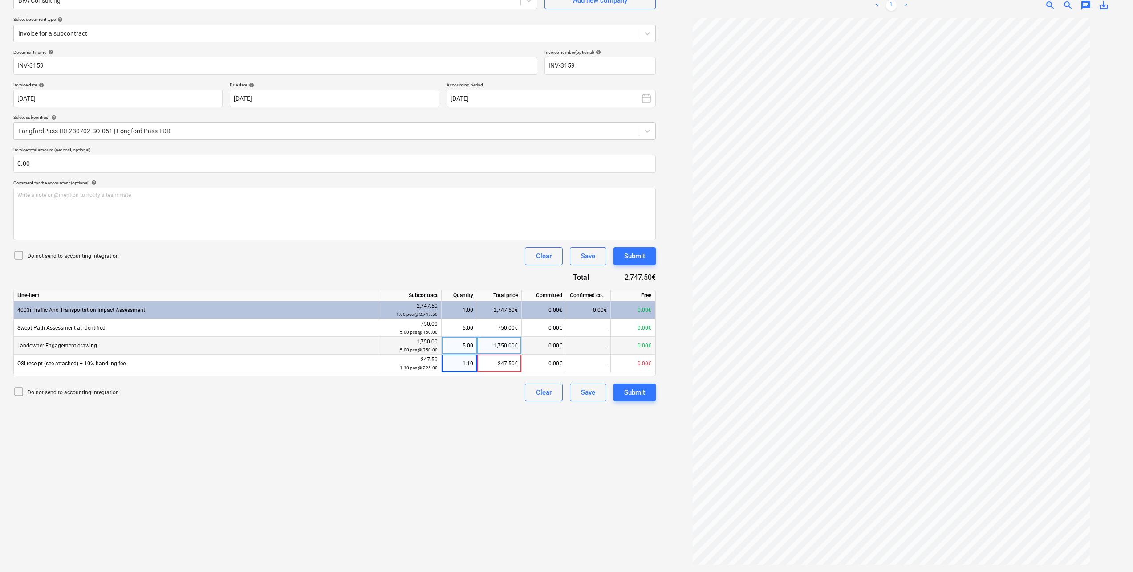
click at [443, 265] on div "Do not send to accounting integration Clear Save Submit" at bounding box center [334, 256] width 643 height 18
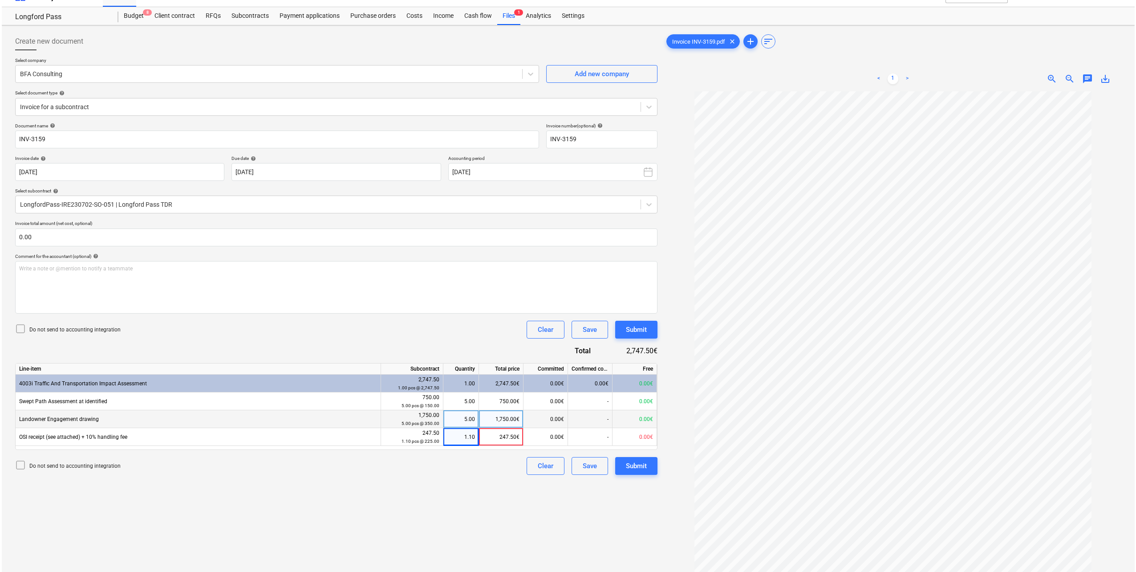
scroll to position [0, 0]
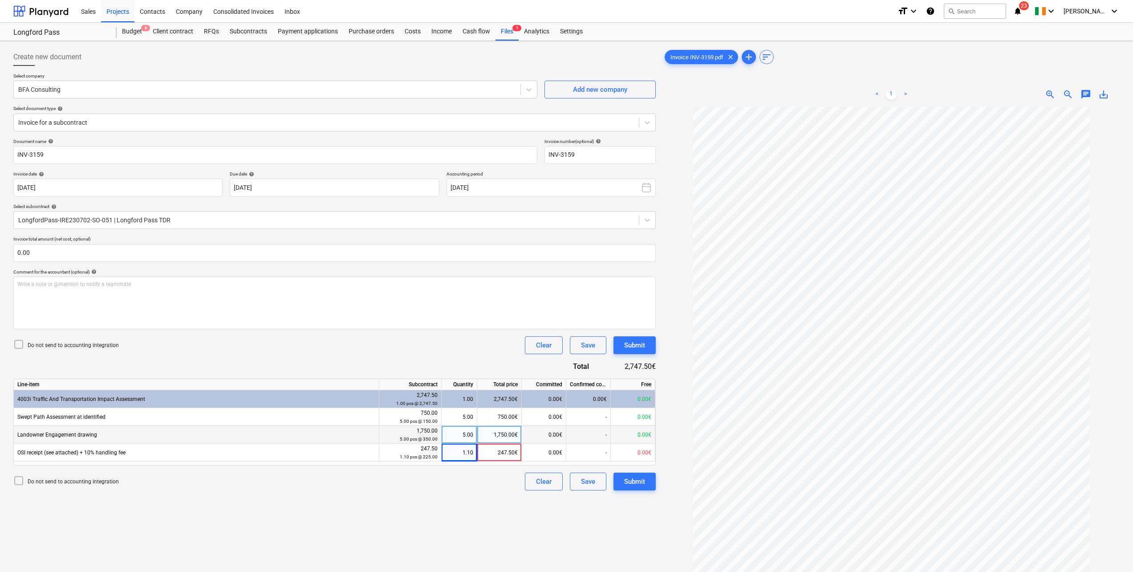
click at [453, 472] on div "Document name help INV-3159 Invoice number (optional) help INV-3159 Invoice dat…" at bounding box center [334, 314] width 643 height 352
click at [502, 452] on div "247.50€" at bounding box center [499, 453] width 45 height 18
click at [472, 488] on div "Do not send to accounting integration Clear Save Submit" at bounding box center [334, 481] width 643 height 18
click at [516, 452] on div "247.50€" at bounding box center [499, 453] width 45 height 18
click at [471, 342] on div "Do not send to accounting integration Clear Save Submit" at bounding box center [334, 345] width 643 height 18
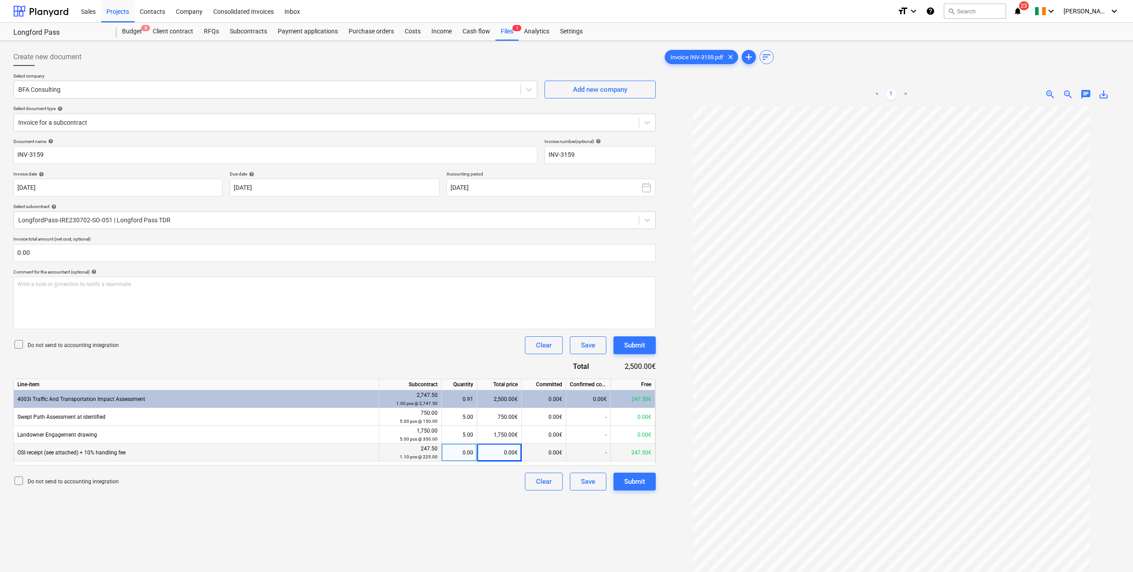
click at [497, 453] on div "0.00€" at bounding box center [499, 453] width 45 height 18
type input "247.50"
click at [403, 346] on div "Do not send to accounting integration Clear Save Submit" at bounding box center [334, 345] width 643 height 18
click at [642, 484] on div "Submit" at bounding box center [634, 482] width 21 height 12
